Goal: Learn about a topic

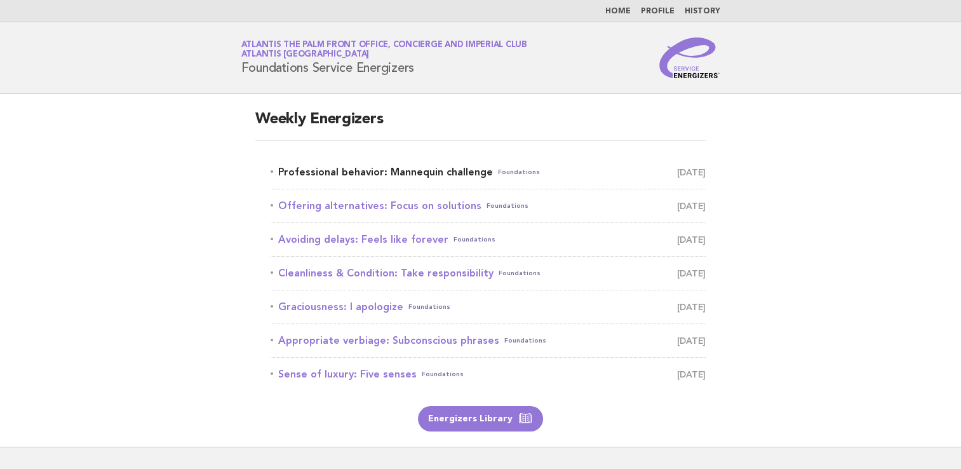
click at [419, 170] on link "Professional behavior: Mannequin challenge Foundations September 5" at bounding box center [488, 172] width 435 height 18
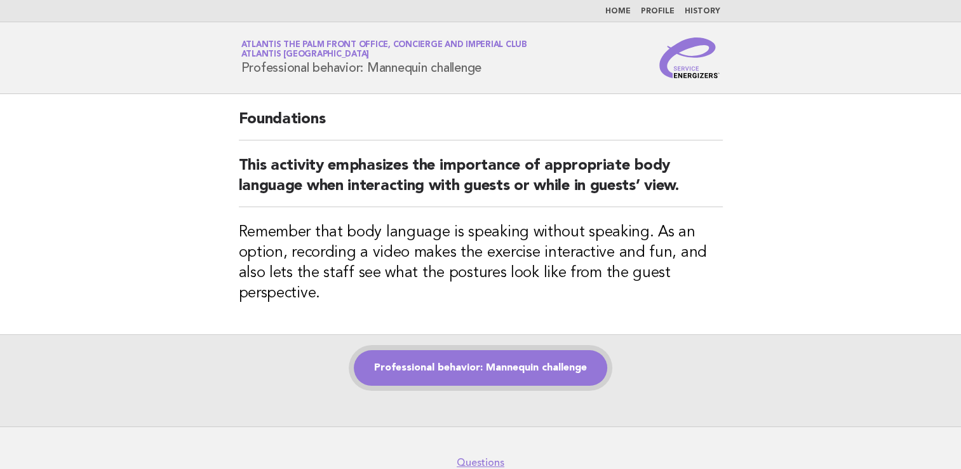
click at [494, 378] on link "Professional behavior: Mannequin challenge" at bounding box center [480, 368] width 253 height 36
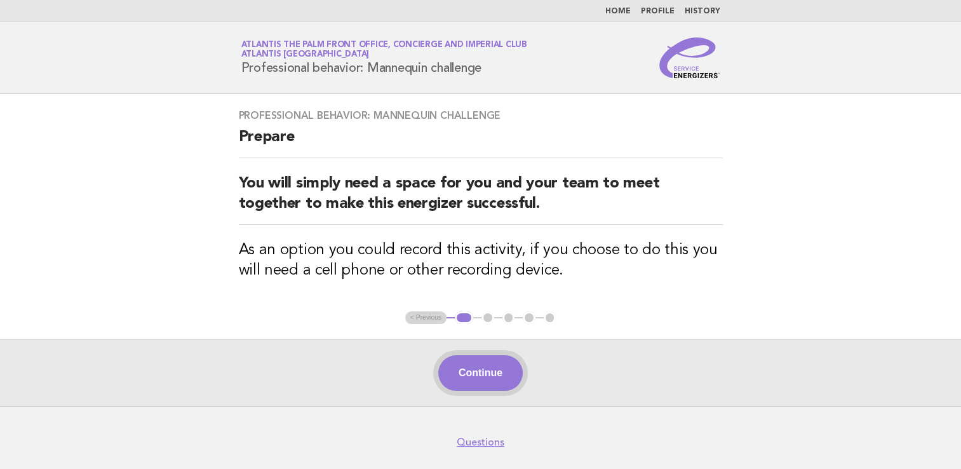
click at [474, 378] on button "Continue" at bounding box center [480, 373] width 84 height 36
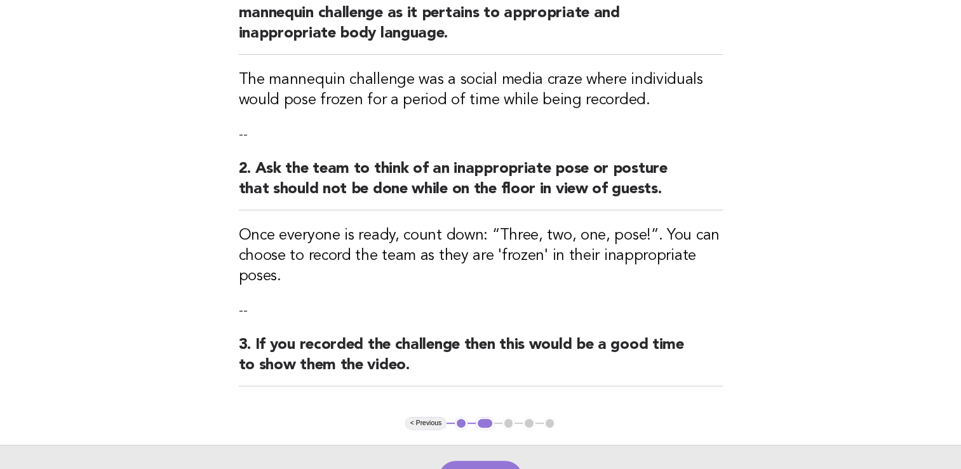
scroll to position [318, 0]
